Goal: Task Accomplishment & Management: Complete application form

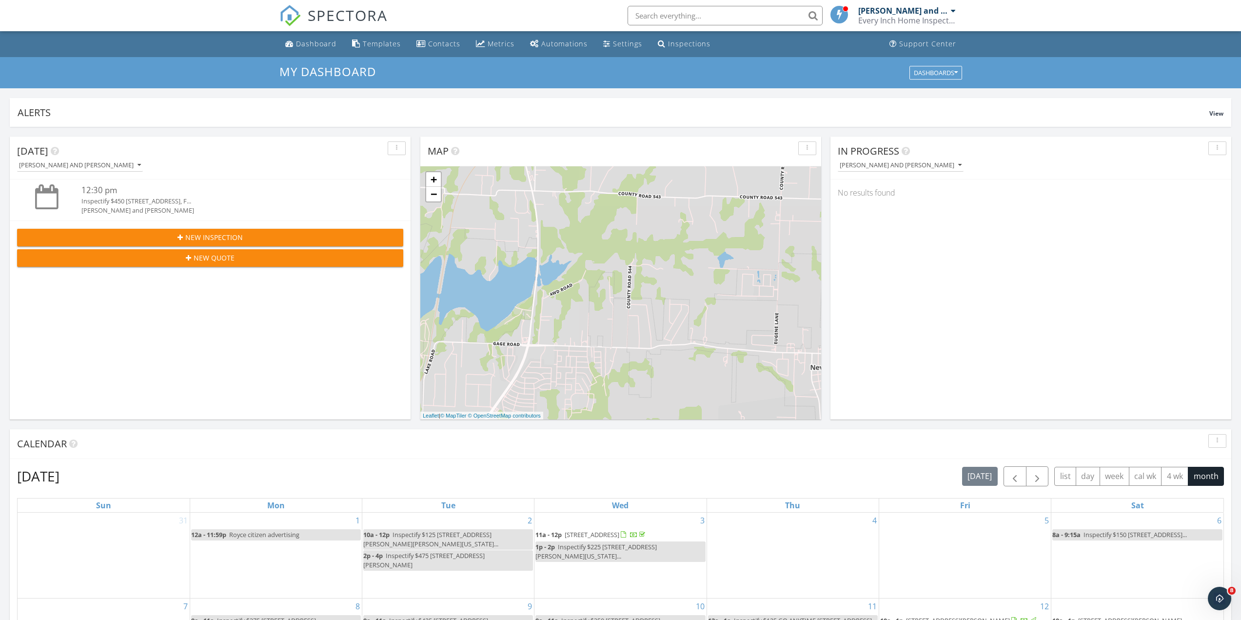
click at [239, 234] on span "New Inspection" at bounding box center [214, 237] width 58 height 10
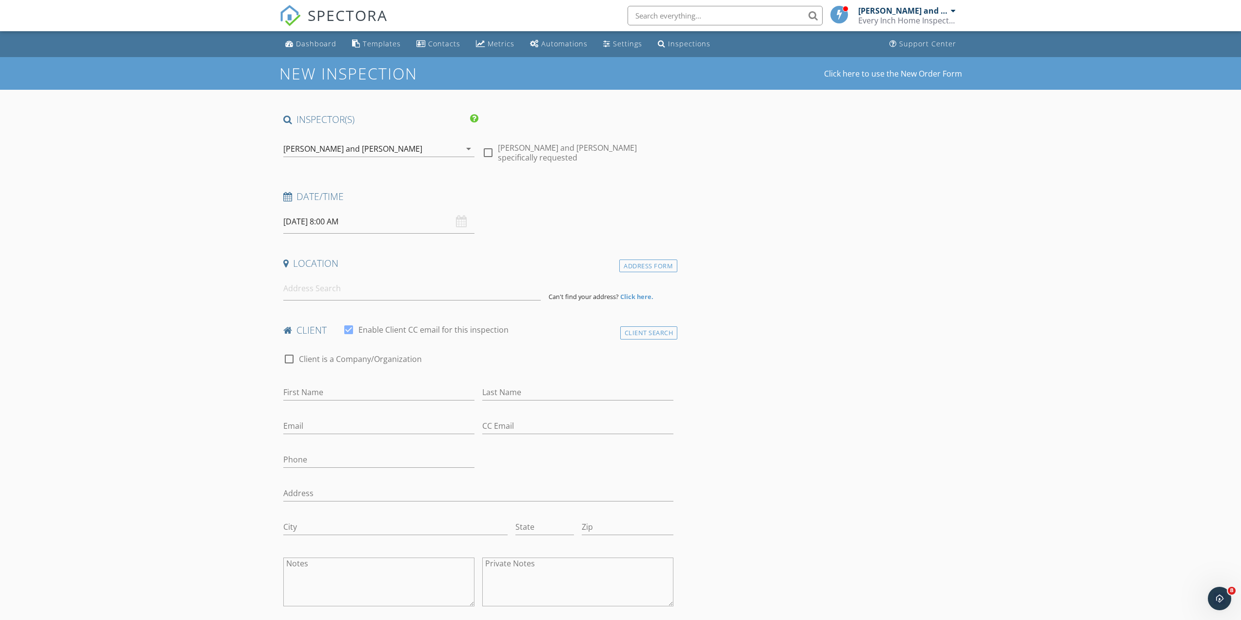
click at [405, 215] on input "09/28/2025 8:00 AM" at bounding box center [378, 222] width 191 height 24
select select "9"
type input "10/01/2025 8:00 AM"
type input "09"
type input "10/01/2025 9:00 AM"
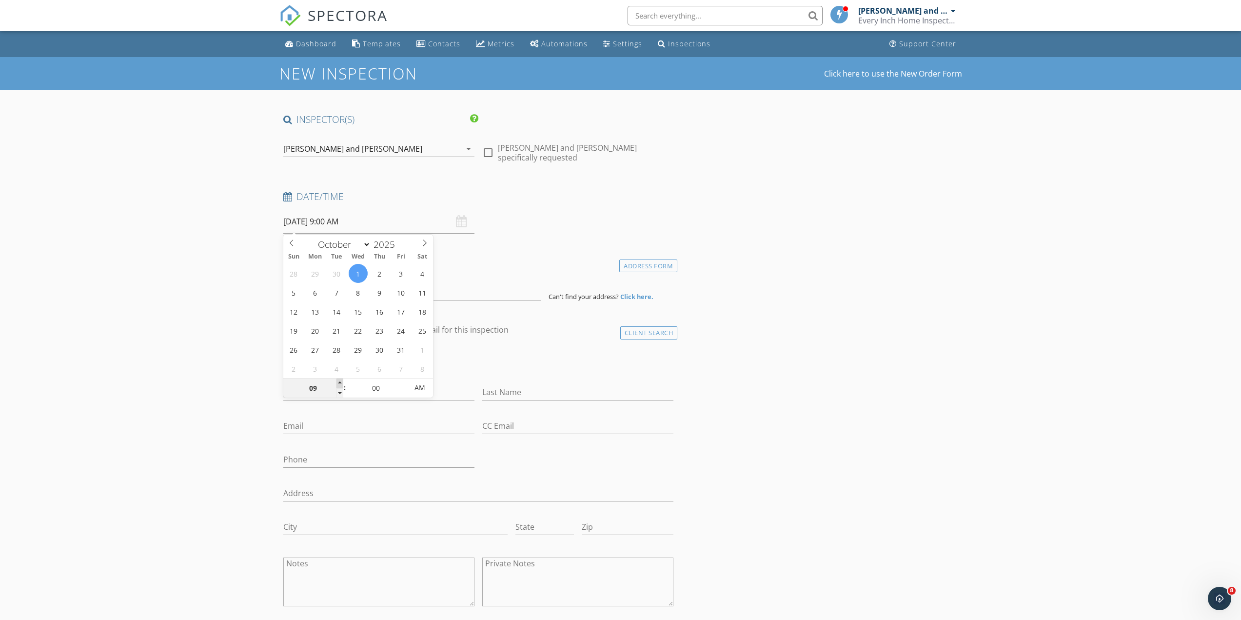
click at [340, 381] on span at bounding box center [339, 383] width 7 height 10
click at [339, 289] on input at bounding box center [411, 288] width 257 height 24
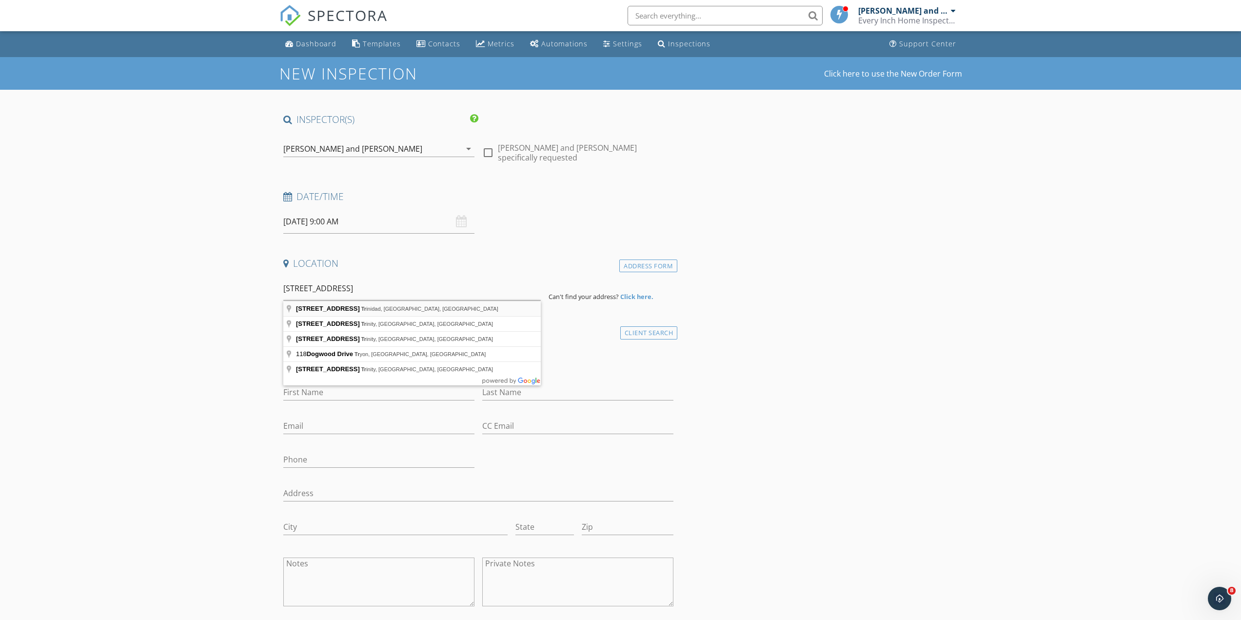
type input "118 Dogwood Drive, Trinidad, TX, USA"
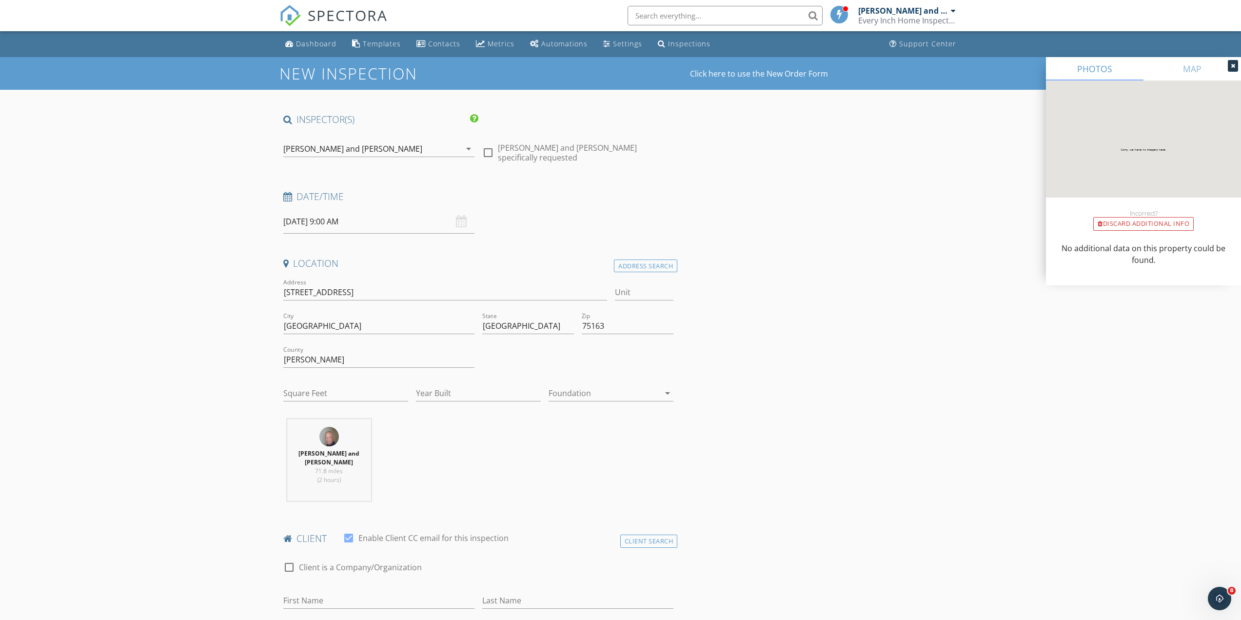
click at [296, 388] on input "Square Feet" at bounding box center [345, 393] width 125 height 16
type input "1700"
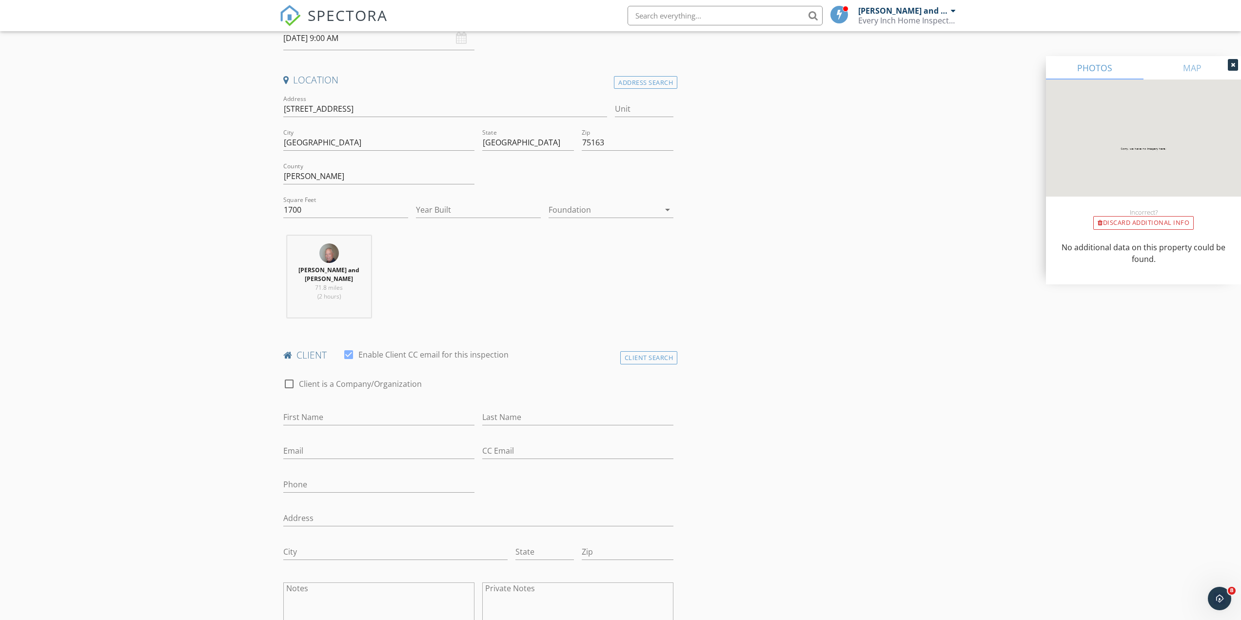
scroll to position [195, 0]
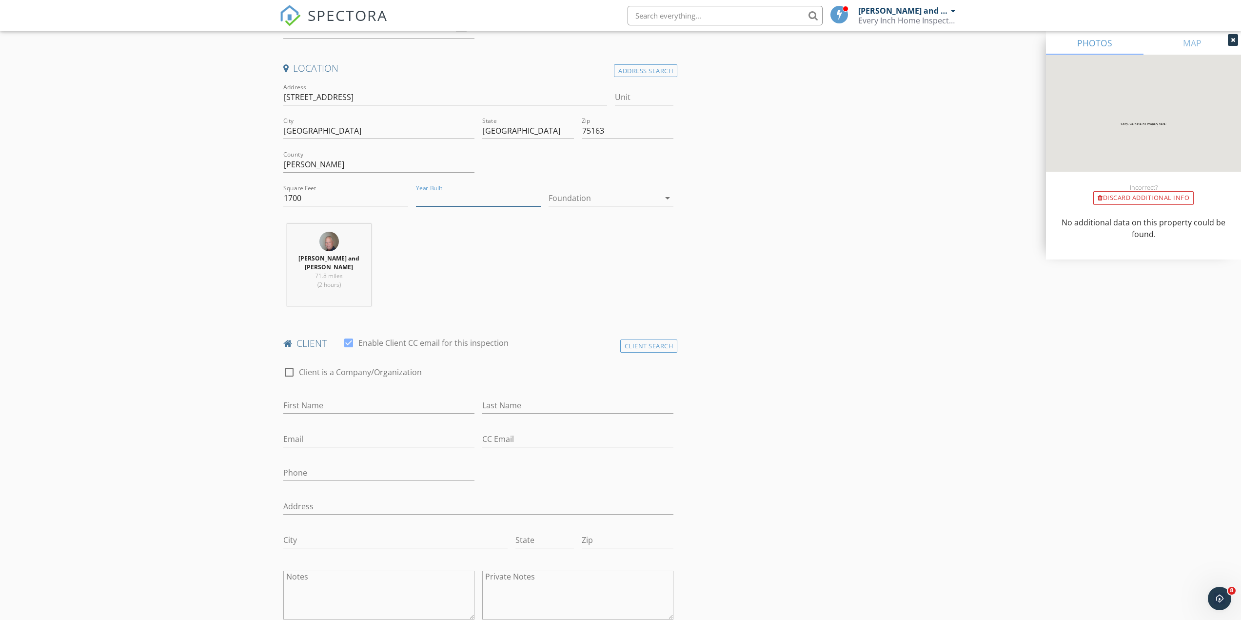
click at [459, 190] on input "Year Built" at bounding box center [478, 198] width 125 height 16
type input "2025"
click at [284, 400] on input "First Name" at bounding box center [378, 405] width 191 height 16
type input "Gene"
type input "Hickson"
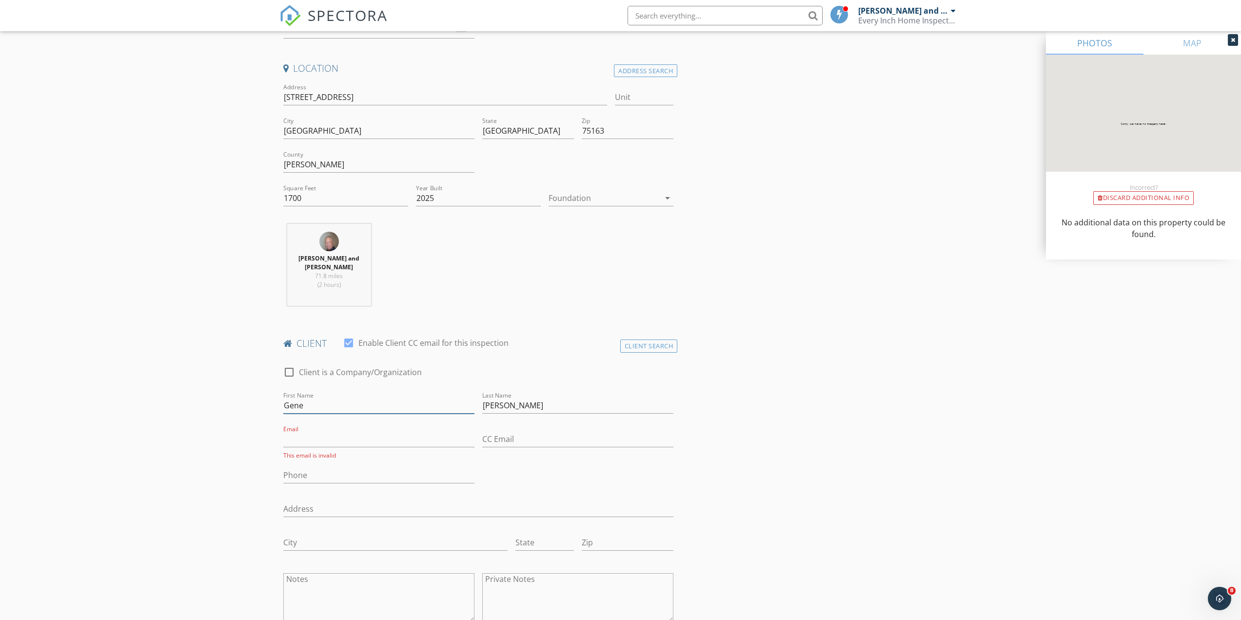
click at [284, 400] on input "Gene" at bounding box center [378, 405] width 191 height 16
type input "Austin and Gene"
click at [308, 431] on input "Email" at bounding box center [378, 439] width 191 height 16
type input "autrhi@gmail.com"
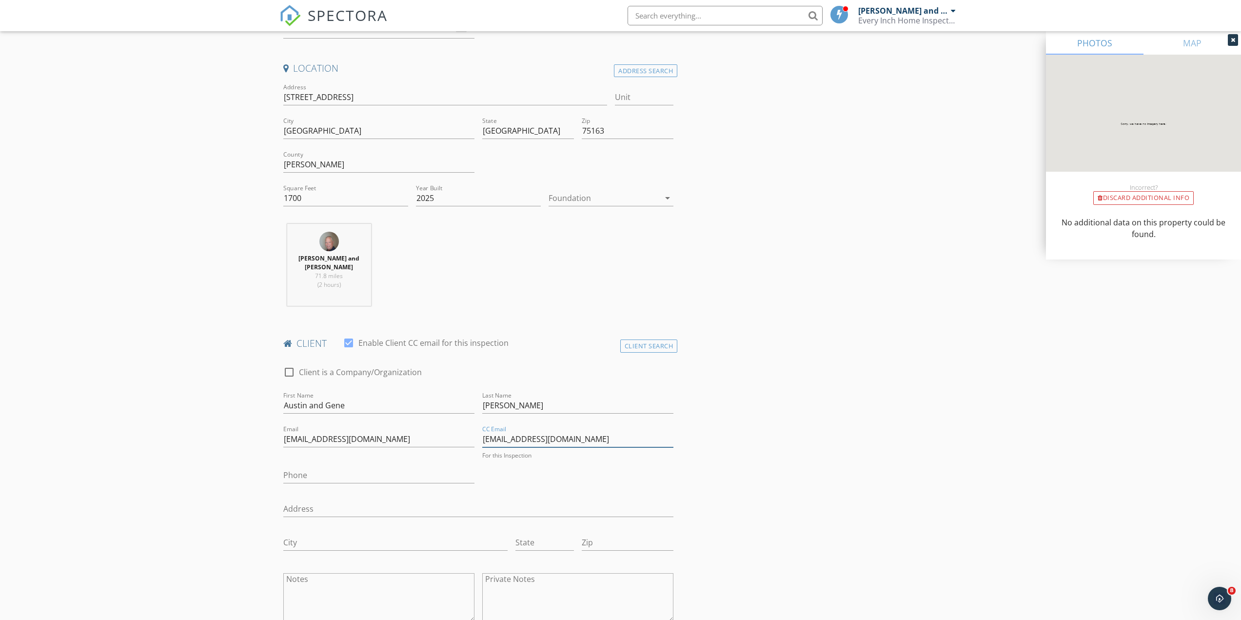
type input "gene_hickson@att.net"
click at [313, 467] on input "Phone" at bounding box center [378, 475] width 191 height 16
type input "214-477-8455"
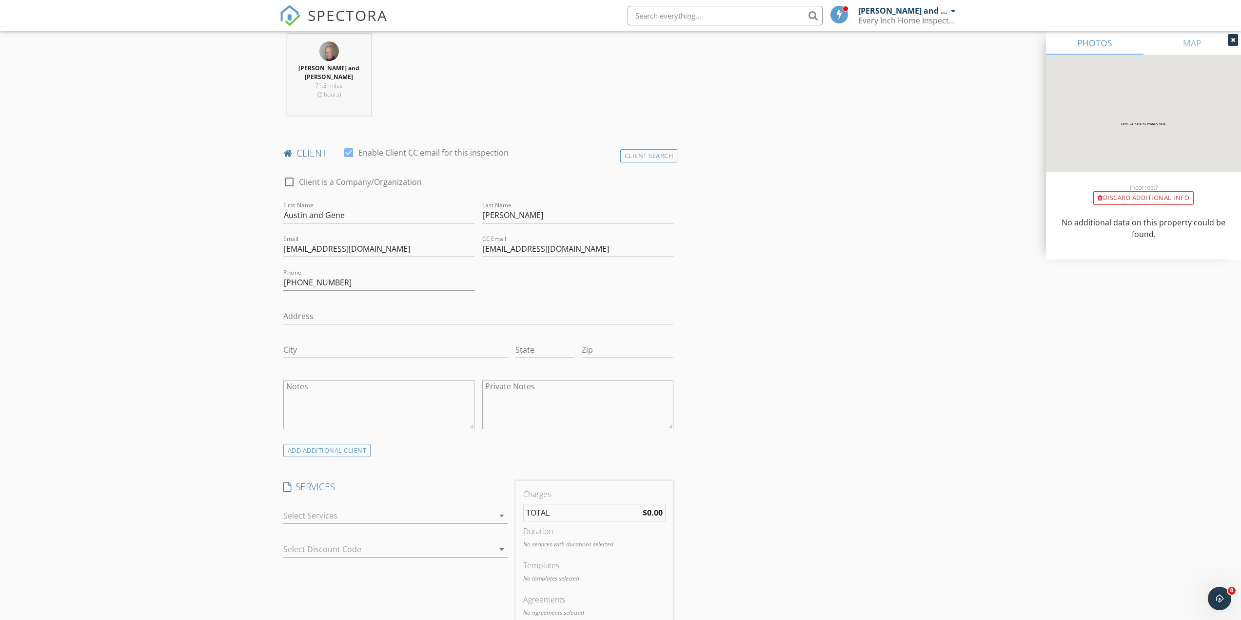
scroll to position [390, 0]
click at [342, 503] on div at bounding box center [388, 511] width 211 height 16
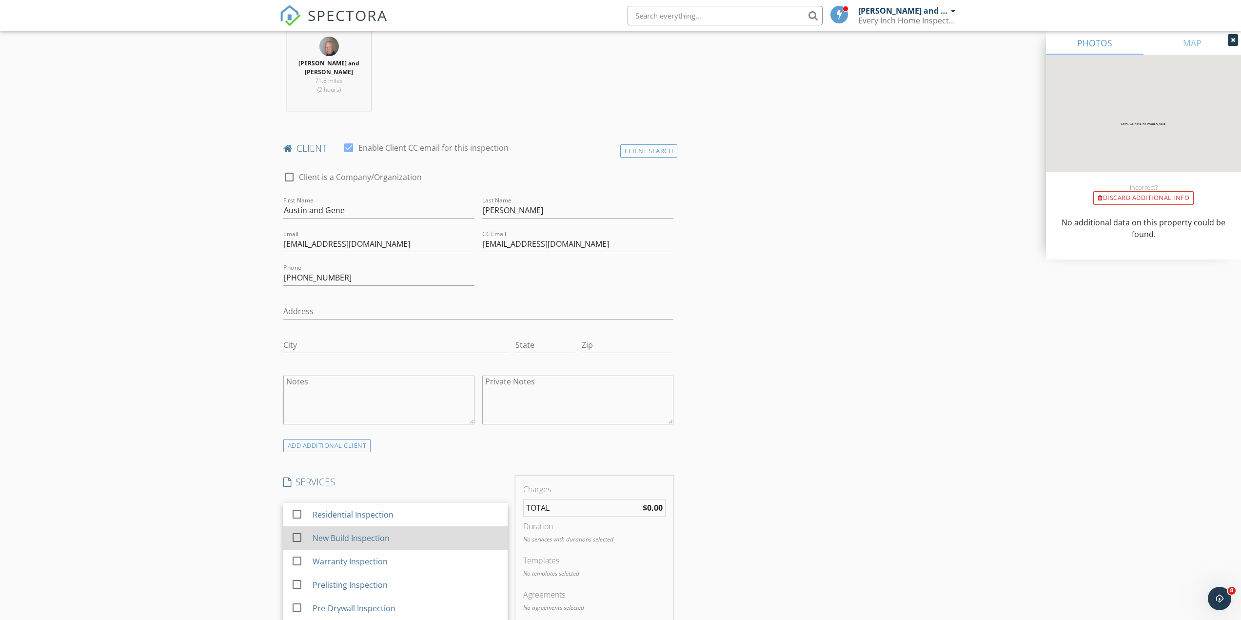
click at [359, 532] on div "New Build Inspection" at bounding box center [350, 538] width 77 height 12
click at [225, 507] on div "New Inspection Click here to use the New Order Form INSPECTOR(S) check_box Jerr…" at bounding box center [620, 526] width 1241 height 1718
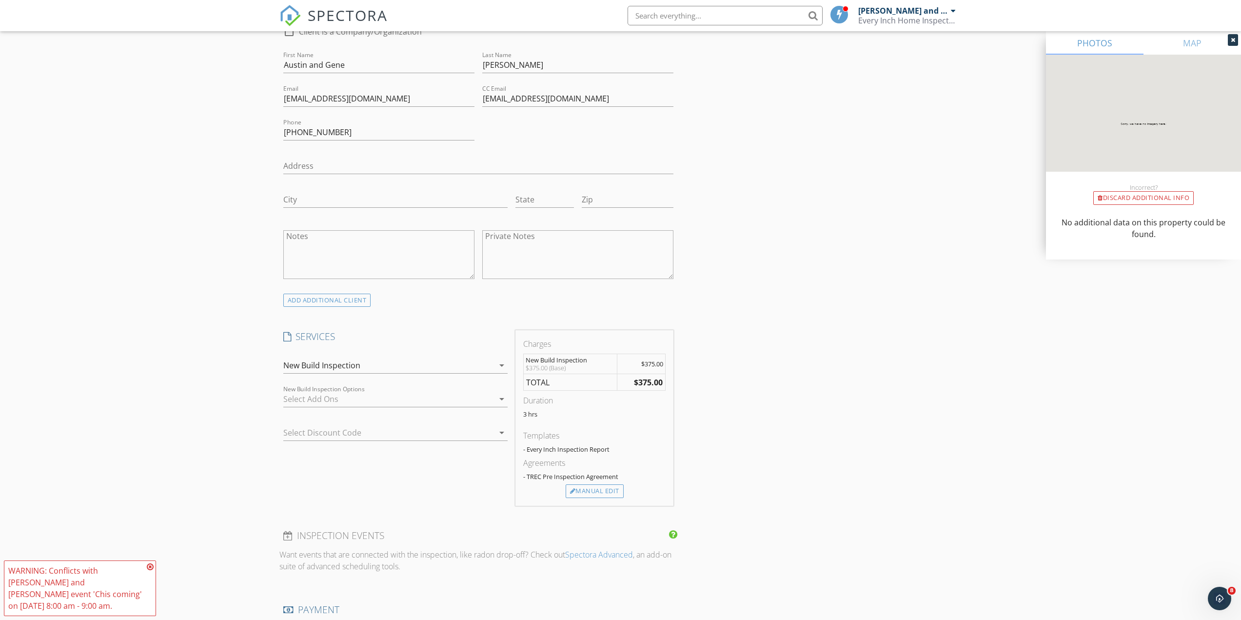
scroll to position [585, 0]
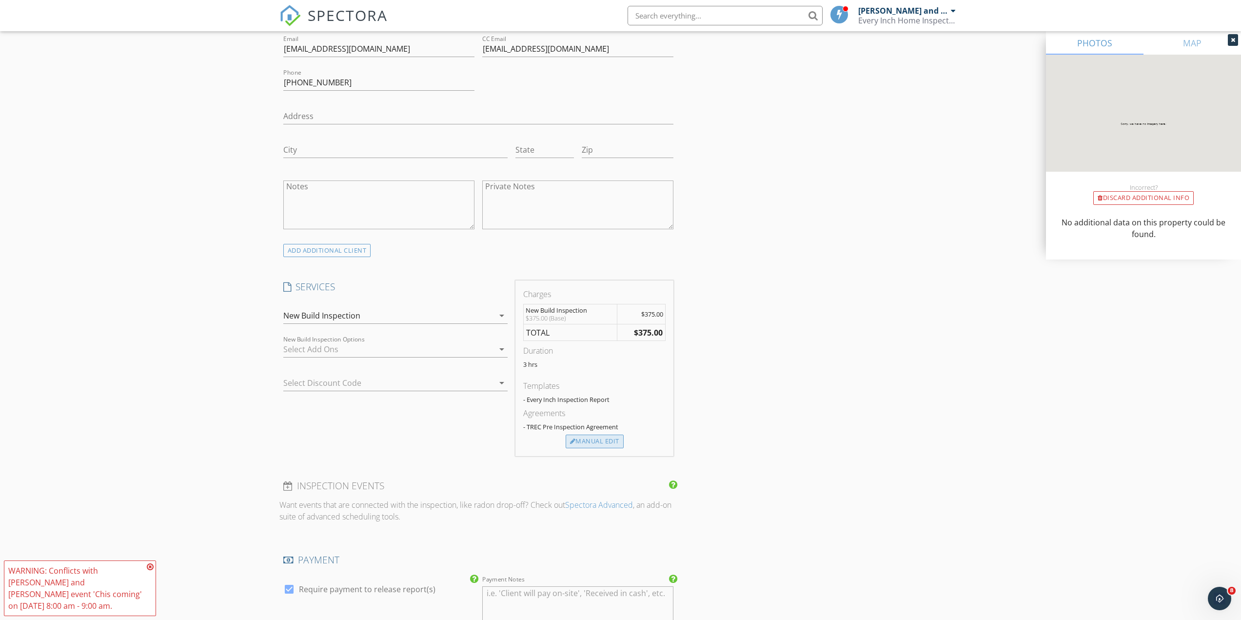
click at [599, 434] on div "Manual Edit" at bounding box center [594, 441] width 58 height 14
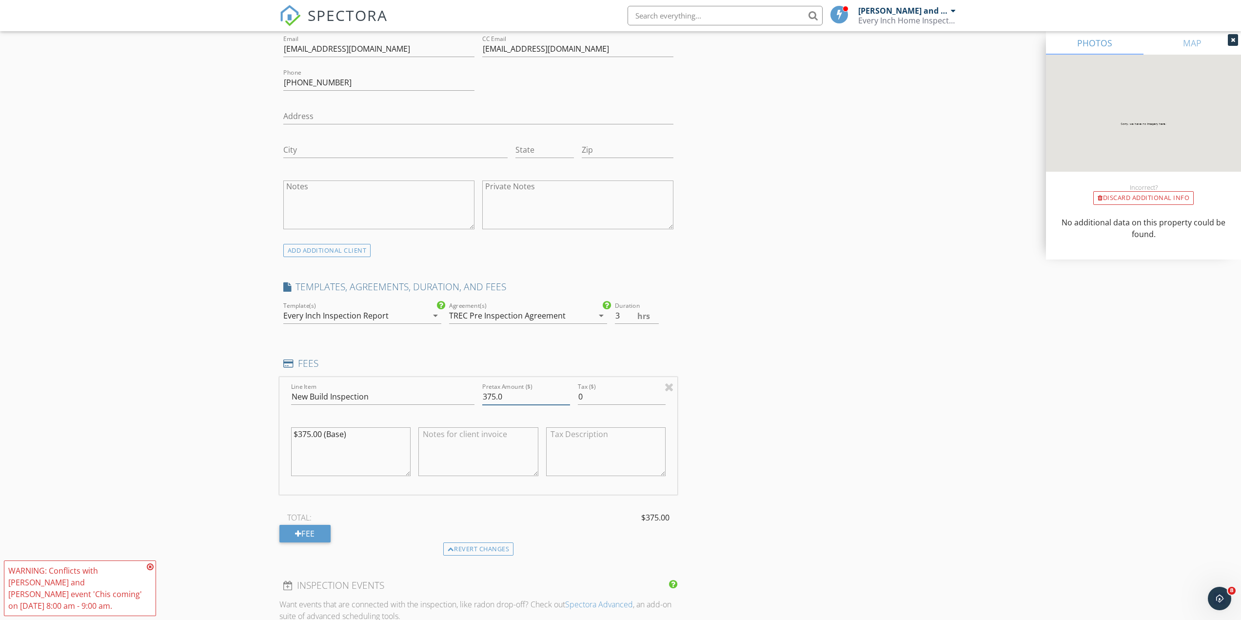
click at [493, 388] on input "375.0" at bounding box center [526, 396] width 88 height 16
type input "450.0"
click at [308, 427] on textarea "$375.00 (Base)" at bounding box center [351, 451] width 120 height 49
type textarea "$450.00 (Base)"
click at [219, 402] on div "New Inspection Click here to use the New Order Form INSPECTOR(S) check_box Jerr…" at bounding box center [620, 381] width 1241 height 1818
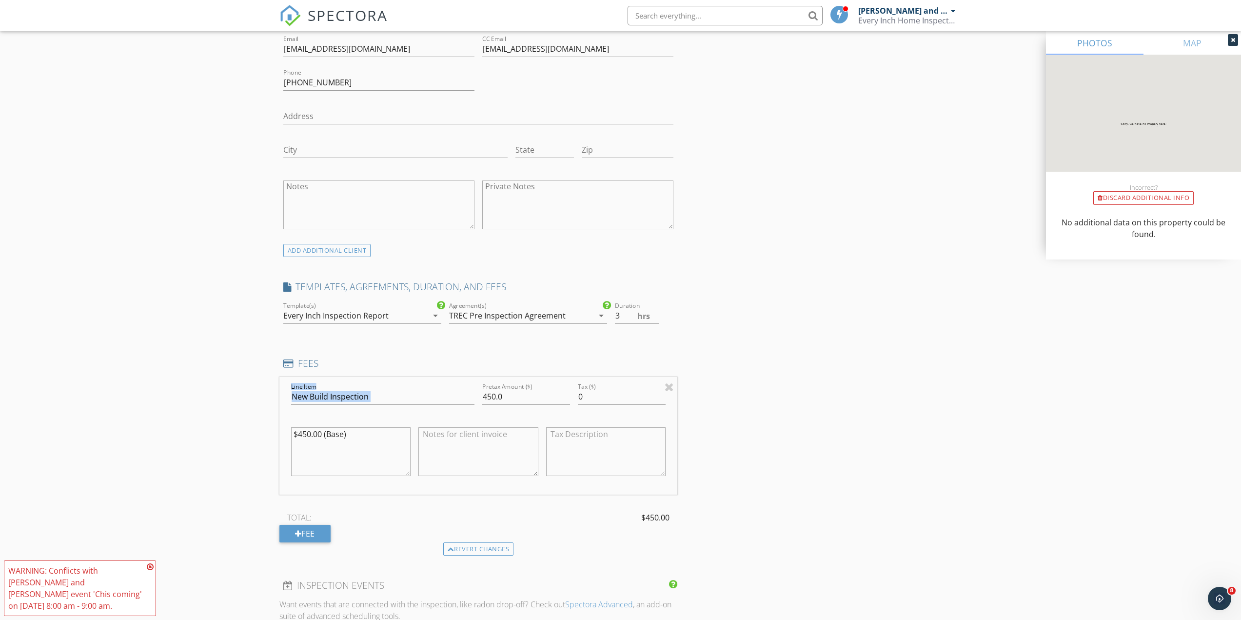
drag, startPoint x: 219, startPoint y: 402, endPoint x: 212, endPoint y: 378, distance: 25.4
click at [212, 378] on div "New Inspection Click here to use the New Order Form INSPECTOR(S) check_box Jerr…" at bounding box center [620, 381] width 1241 height 1818
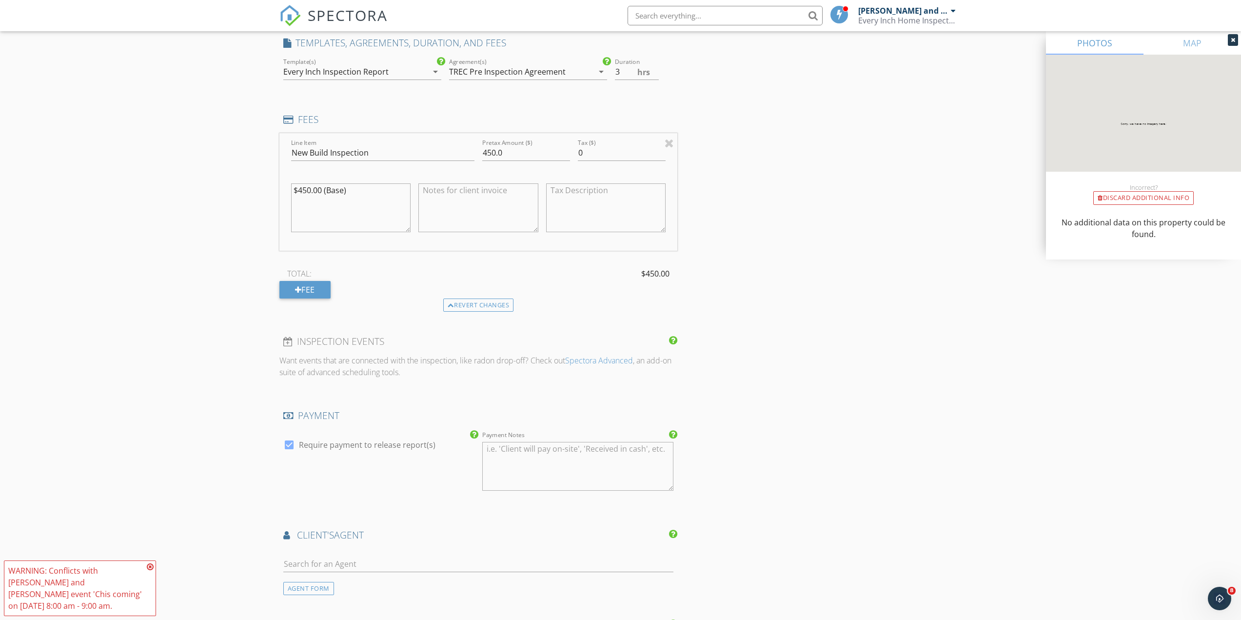
click at [209, 374] on div "New Inspection Click here to use the New Order Form INSPECTOR(S) check_box Jerr…" at bounding box center [620, 137] width 1241 height 1818
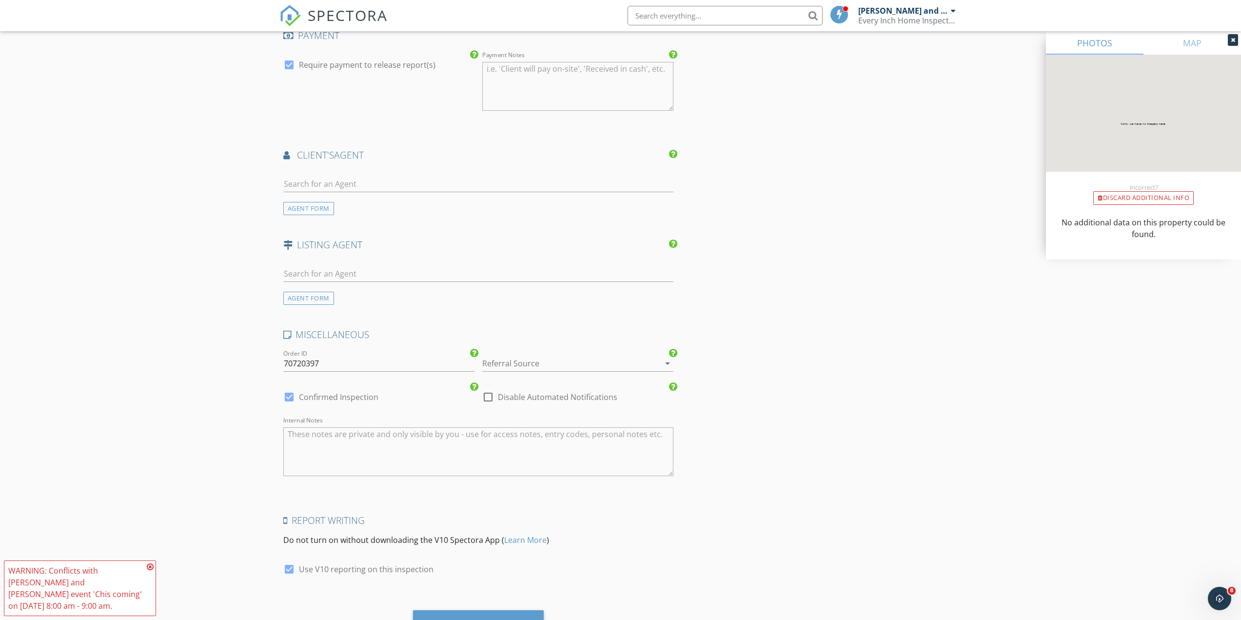
scroll to position [1247, 0]
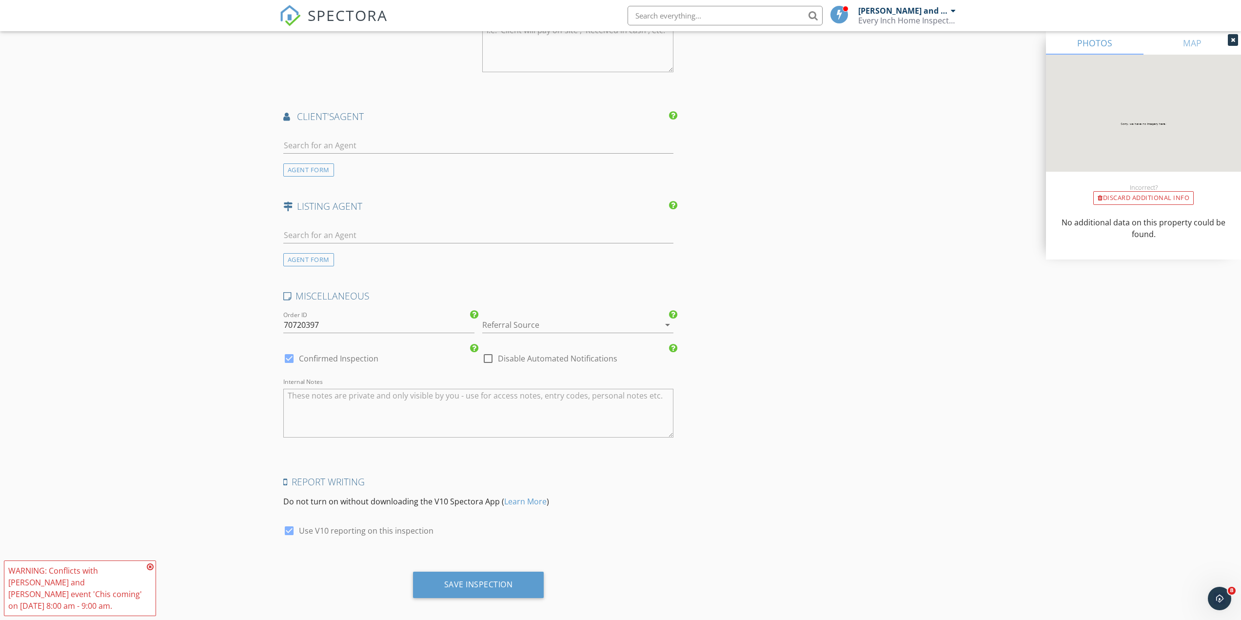
click at [565, 317] on div at bounding box center [564, 325] width 164 height 16
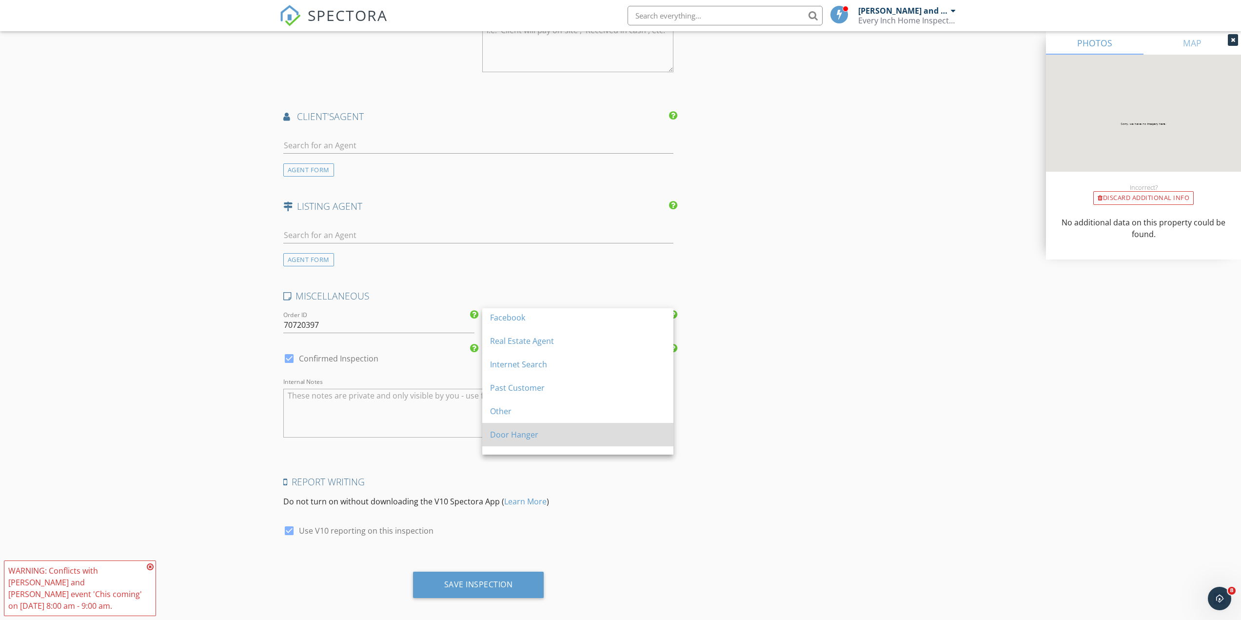
scroll to position [0, 0]
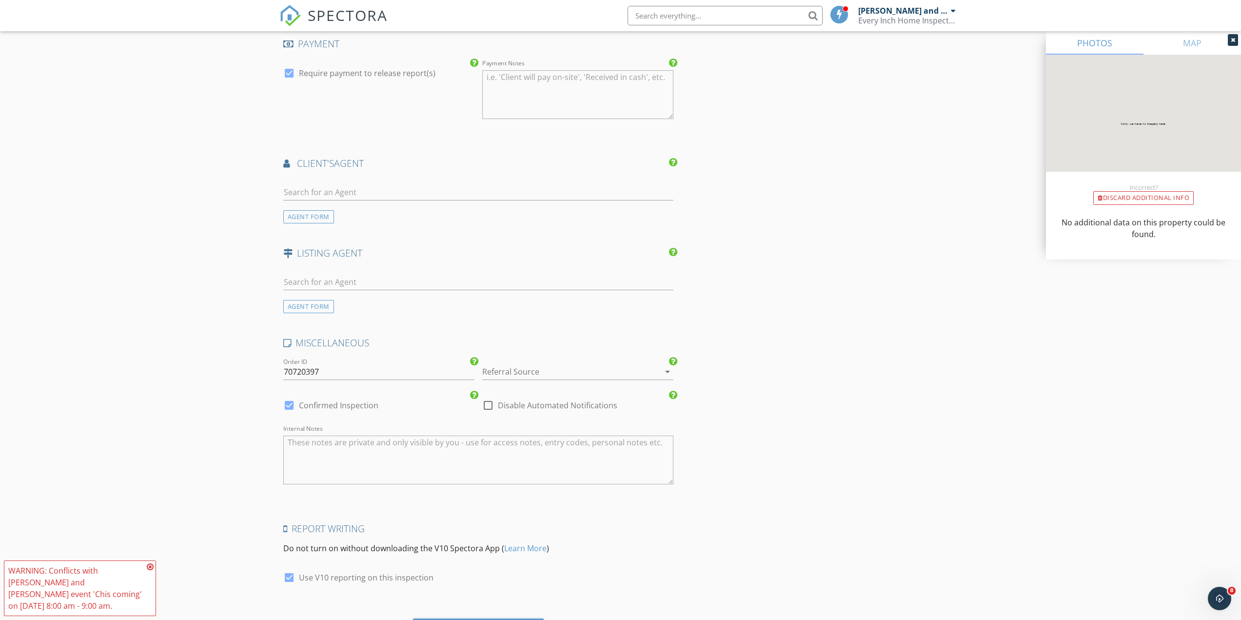
scroll to position [1003, 0]
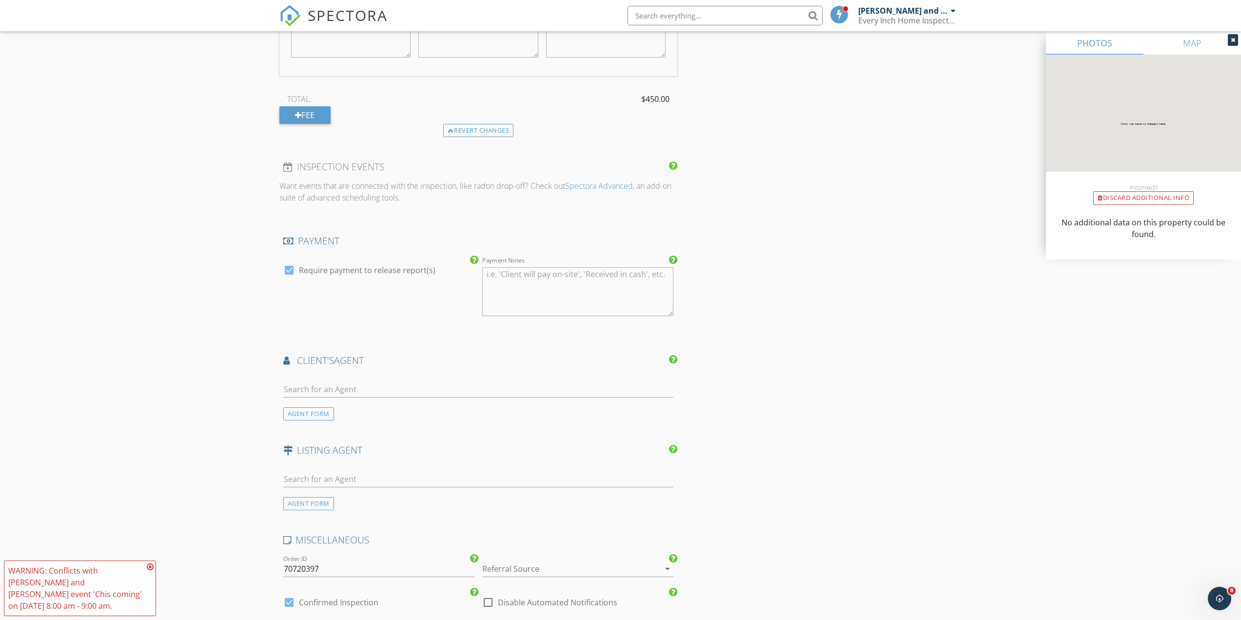
click at [362, 375] on div at bounding box center [478, 391] width 390 height 32
click at [366, 381] on input "text" at bounding box center [478, 389] width 390 height 16
type input "Deanna"
click at [373, 397] on li "No results found. Click to add a new Agent" at bounding box center [478, 410] width 389 height 27
click at [360, 381] on input "First Name" at bounding box center [378, 389] width 191 height 16
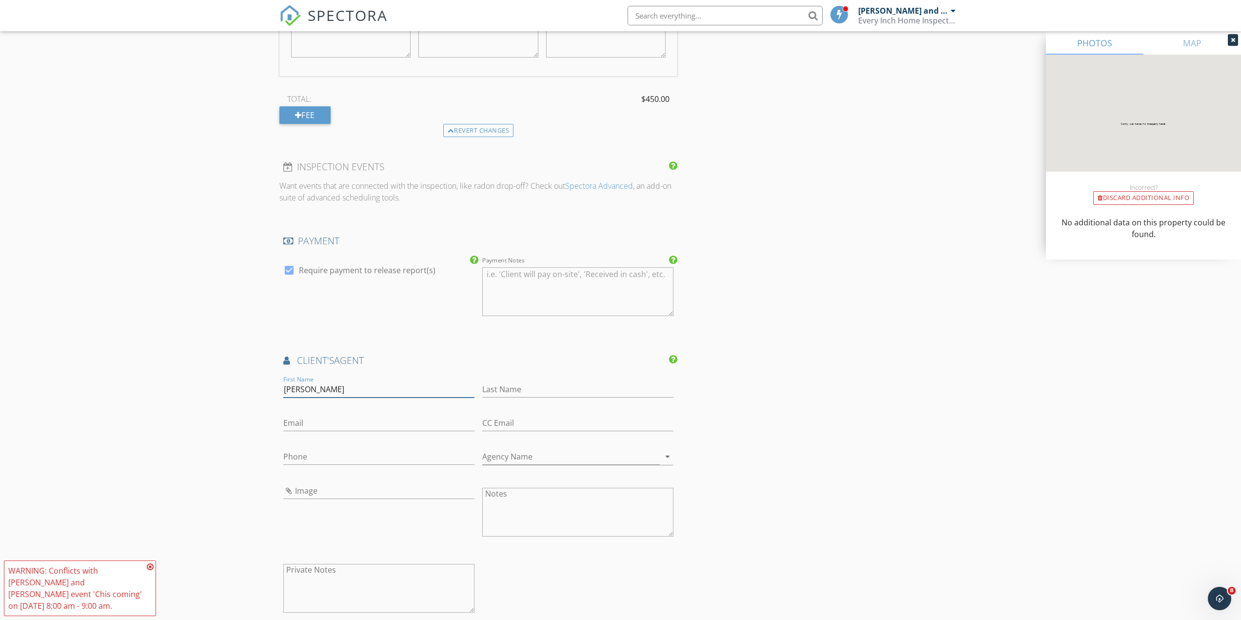
type input "DeAnna"
type input "Alexander"
type input "deanna.a@kw.com"
type input "903-802-4366"
click at [43, 420] on div "New Inspection Click here to use the New Order Form INSPECTOR(S) check_box Jerr…" at bounding box center [620, 73] width 1241 height 2038
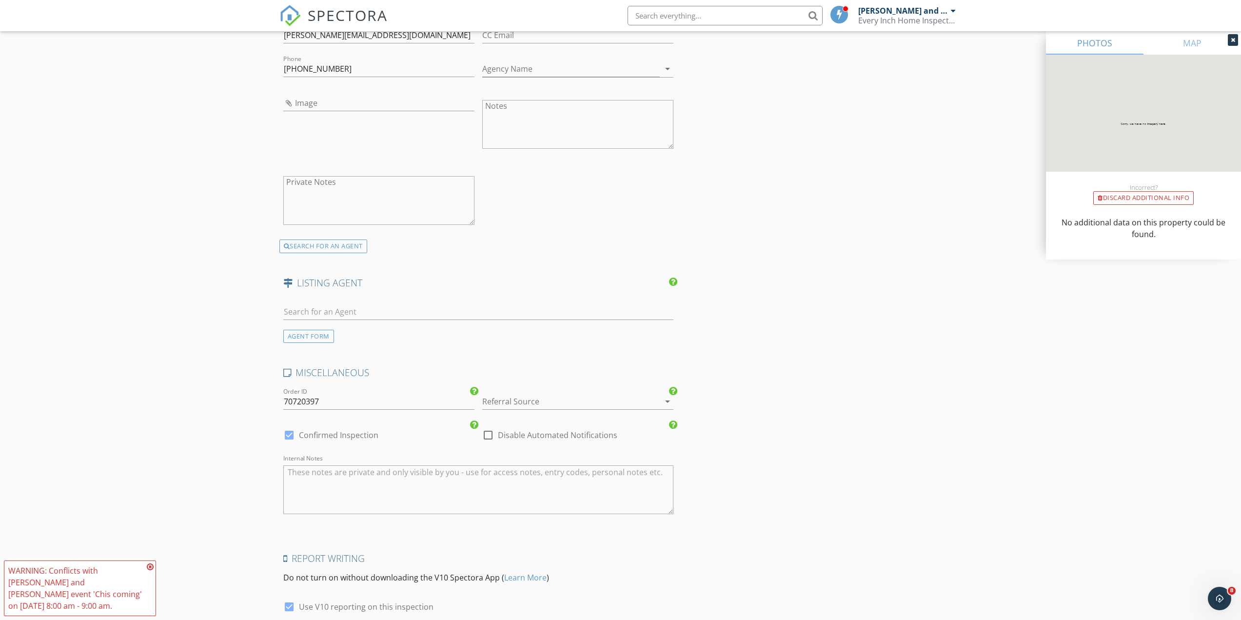
scroll to position [1467, 0]
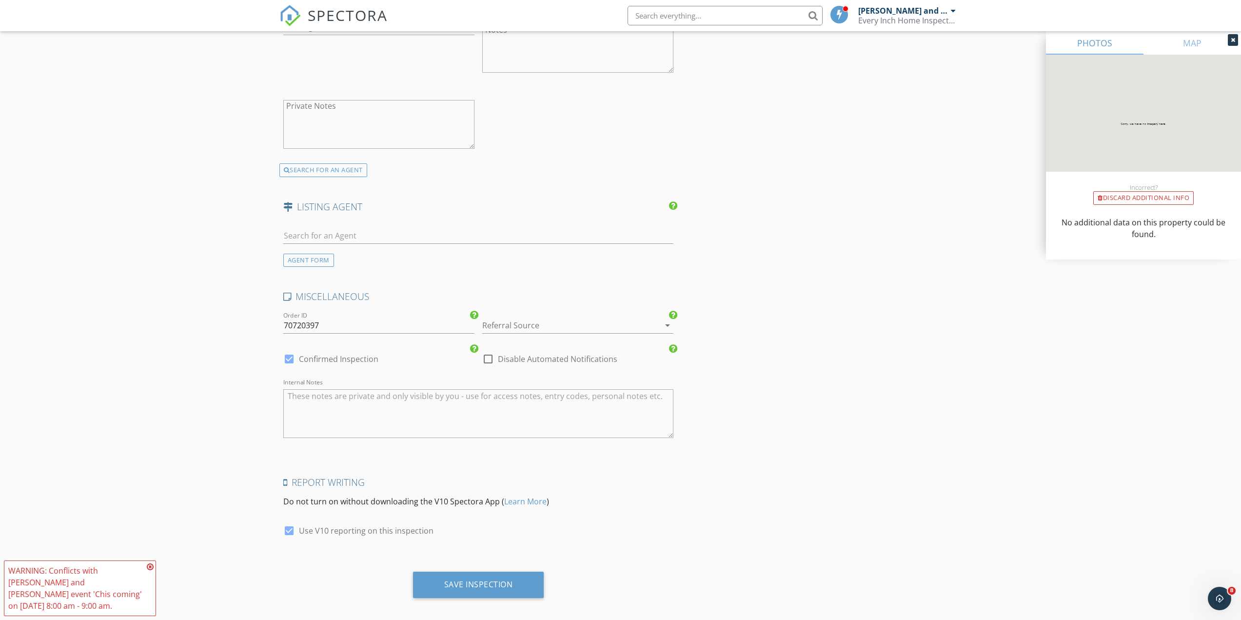
click at [336, 394] on textarea "Internal Notes" at bounding box center [478, 413] width 390 height 49
type textarea "client coming at noon"
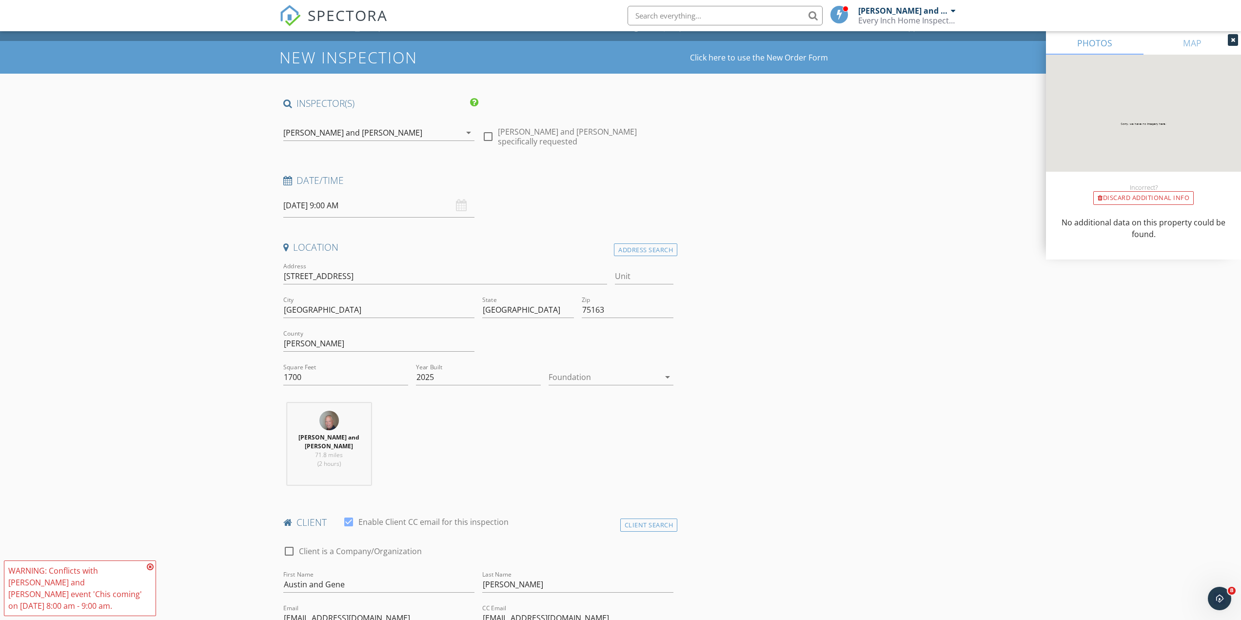
scroll to position [0, 0]
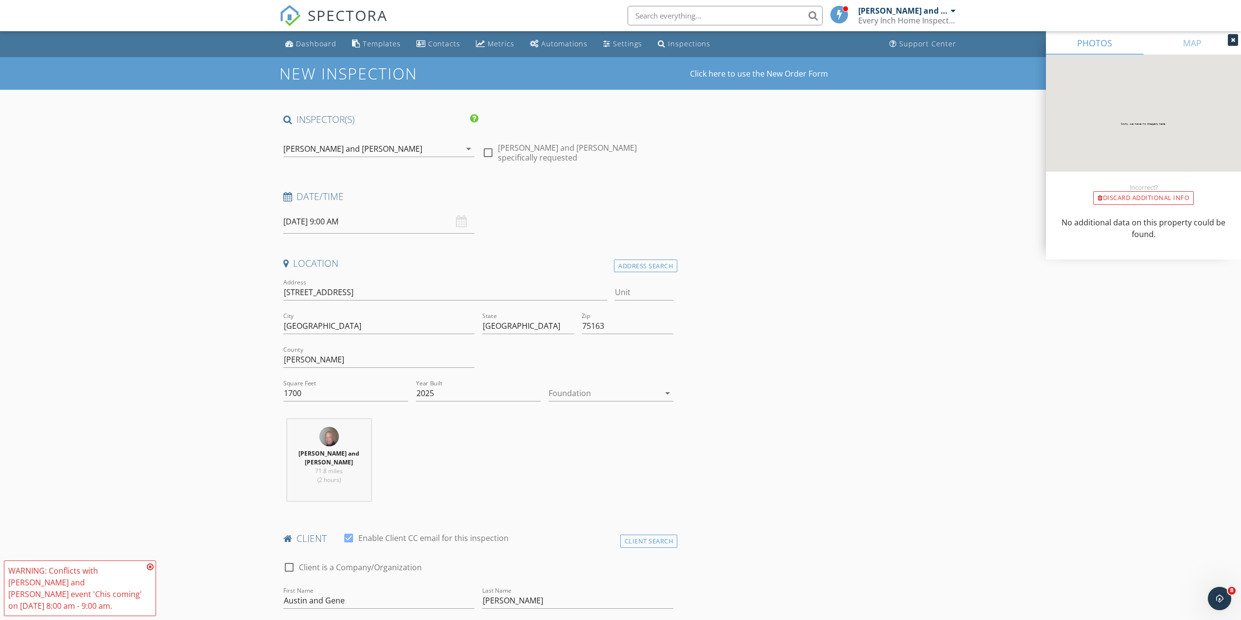
drag, startPoint x: 113, startPoint y: 328, endPoint x: 174, endPoint y: 57, distance: 277.3
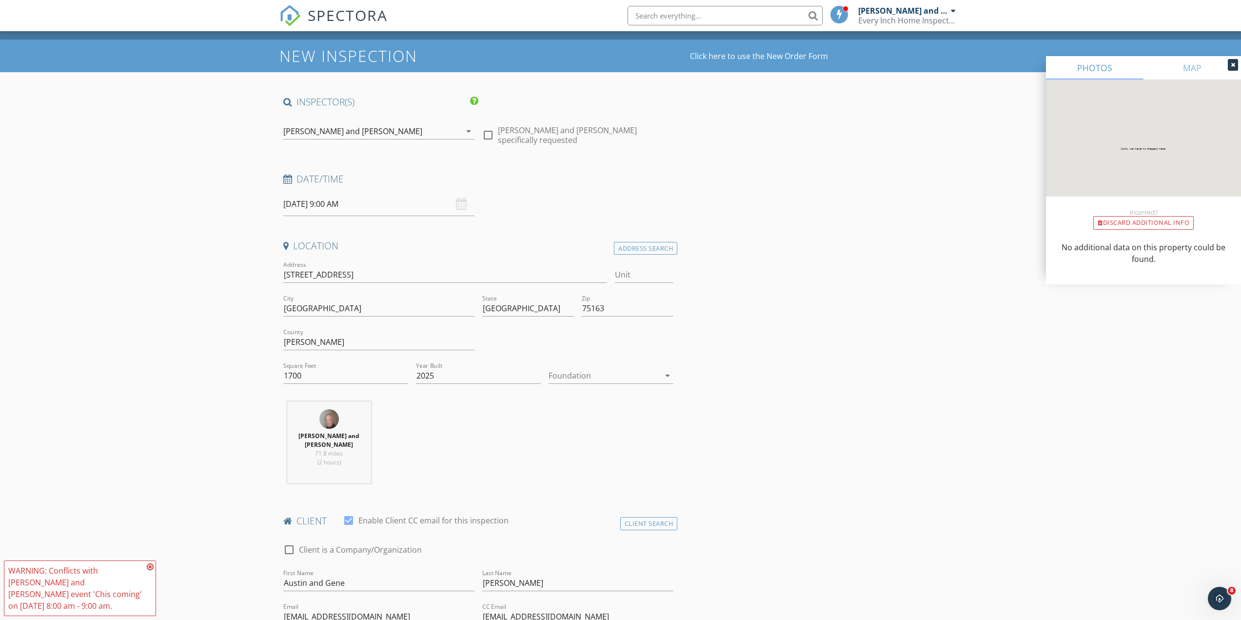
scroll to position [97, 0]
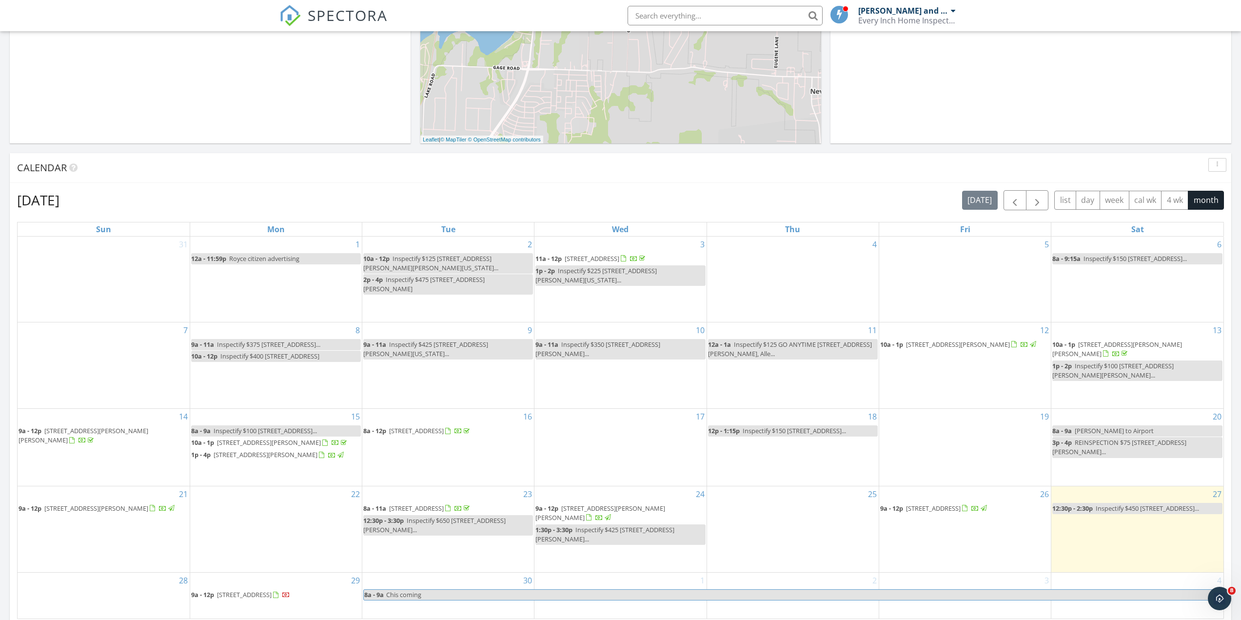
scroll to position [439, 0]
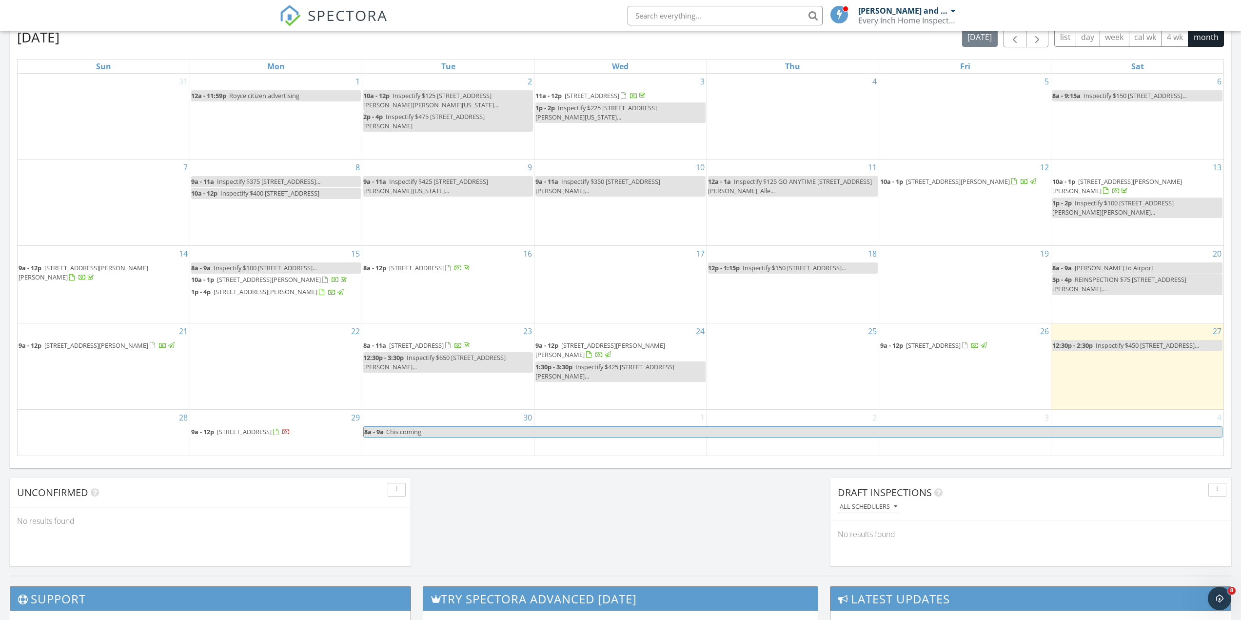
click at [444, 341] on span "[STREET_ADDRESS]" at bounding box center [416, 345] width 55 height 9
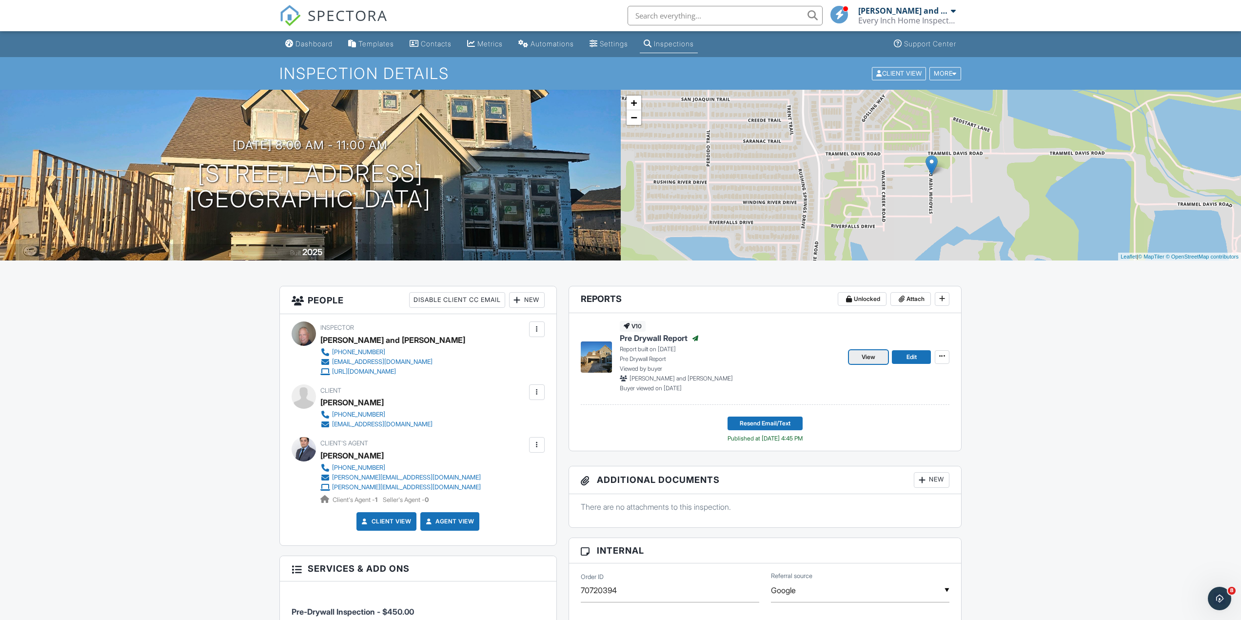
click at [862, 359] on span "View" at bounding box center [868, 357] width 14 height 10
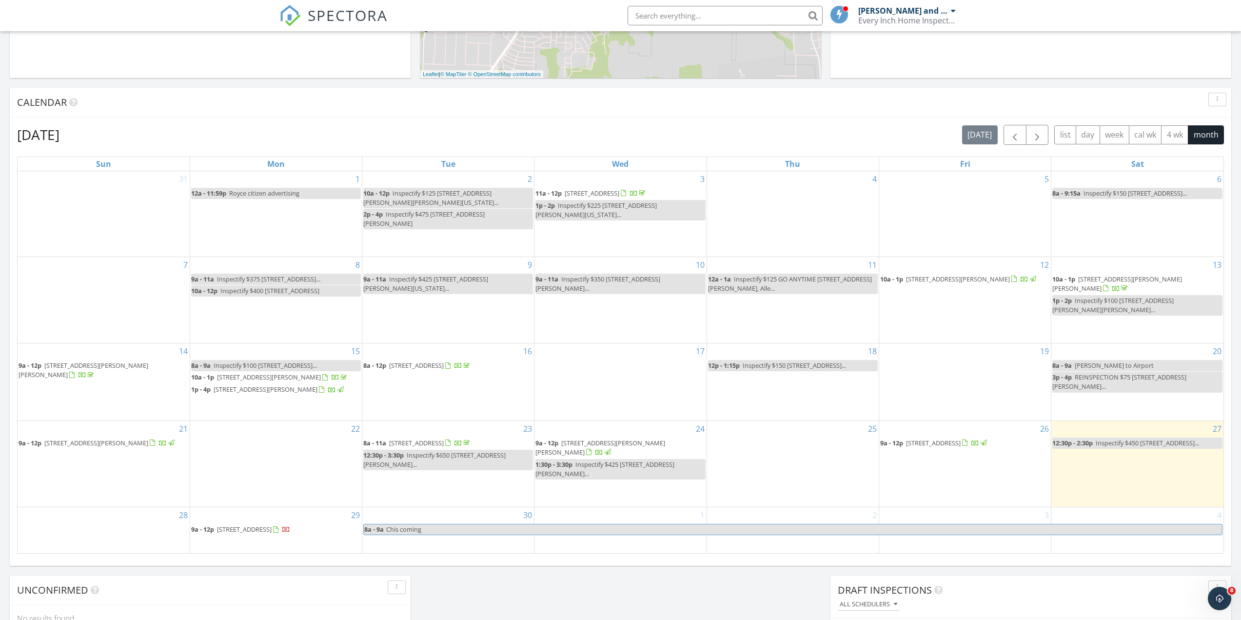
drag, startPoint x: 376, startPoint y: 432, endPoint x: 400, endPoint y: 440, distance: 25.1
click at [400, 440] on span "[STREET_ADDRESS]" at bounding box center [416, 442] width 55 height 9
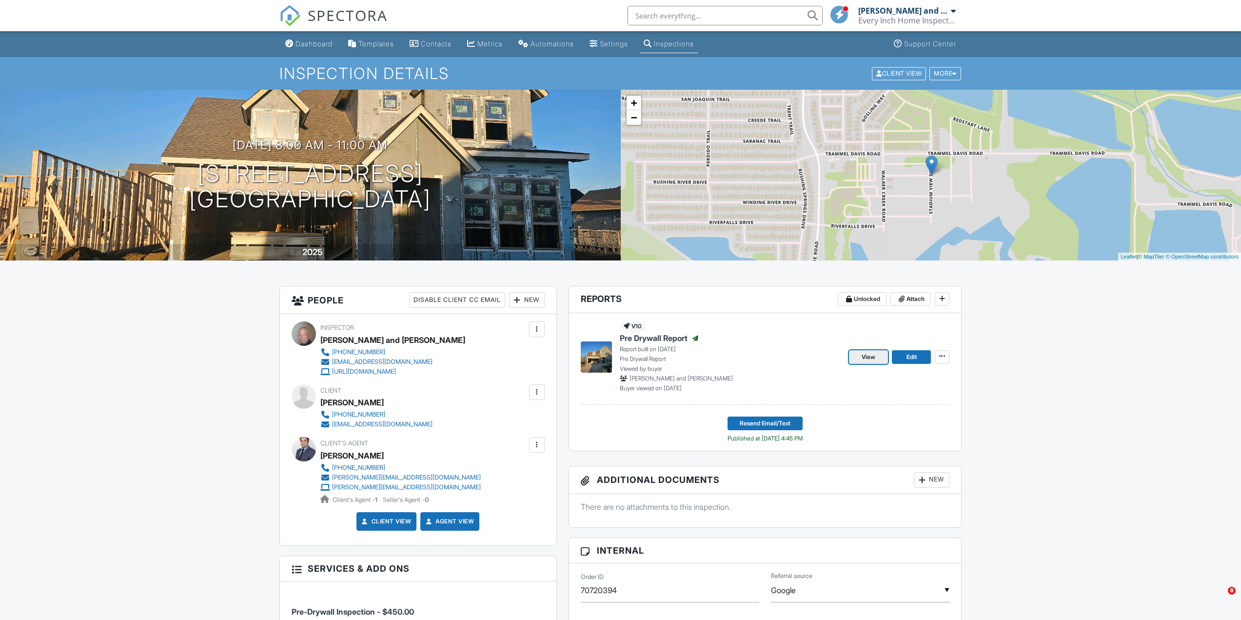
click at [867, 358] on span "View" at bounding box center [868, 357] width 14 height 10
